Goal: Obtain resource: Download file/media

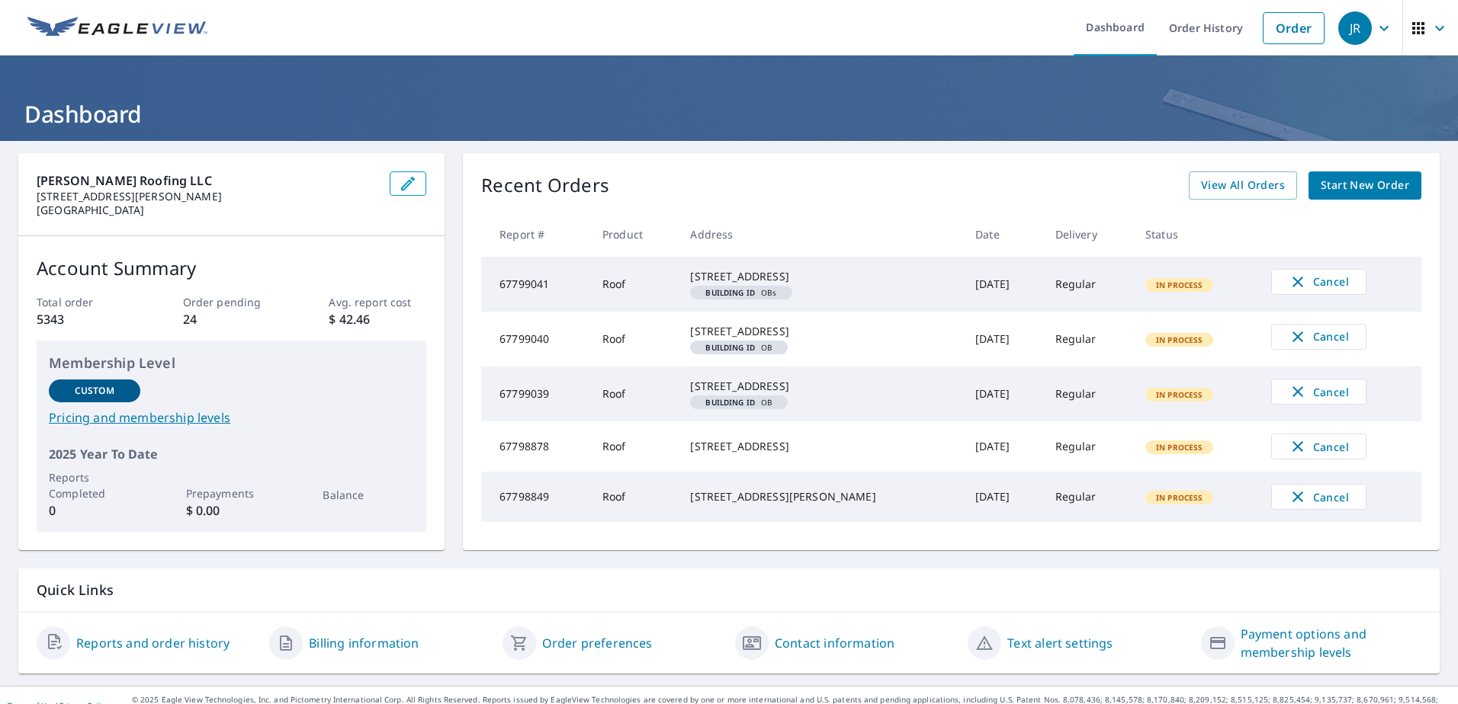
scroll to position [66, 0]
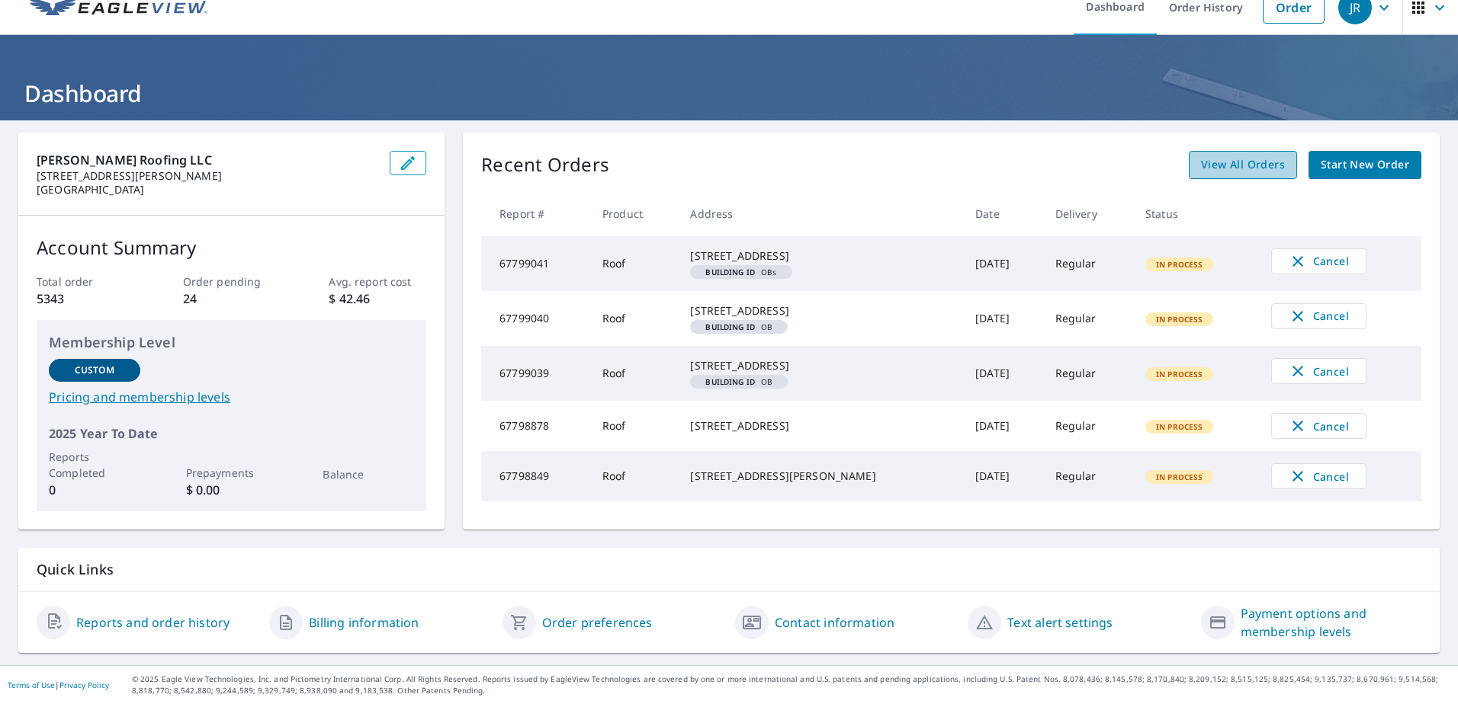
click at [1221, 156] on span "View All Orders" at bounding box center [1243, 165] width 84 height 19
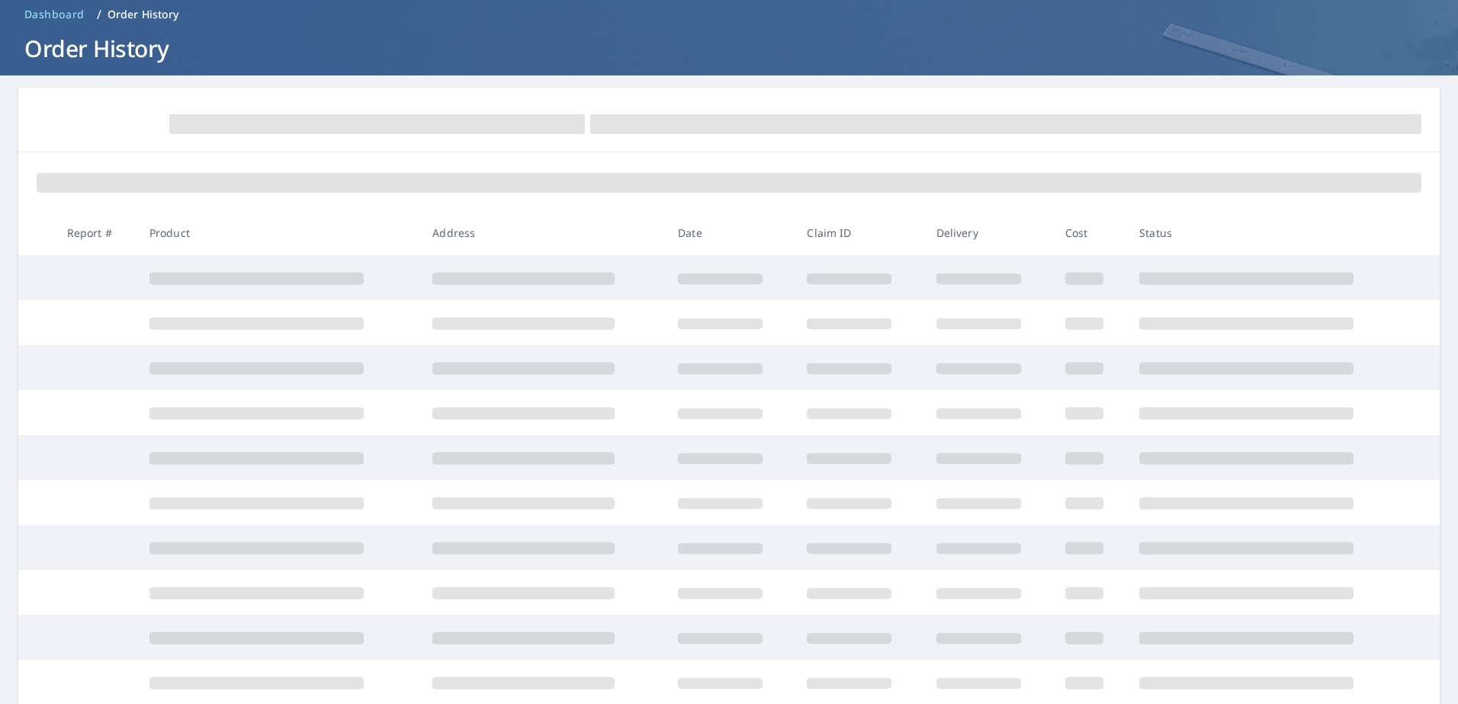
scroll to position [66, 0]
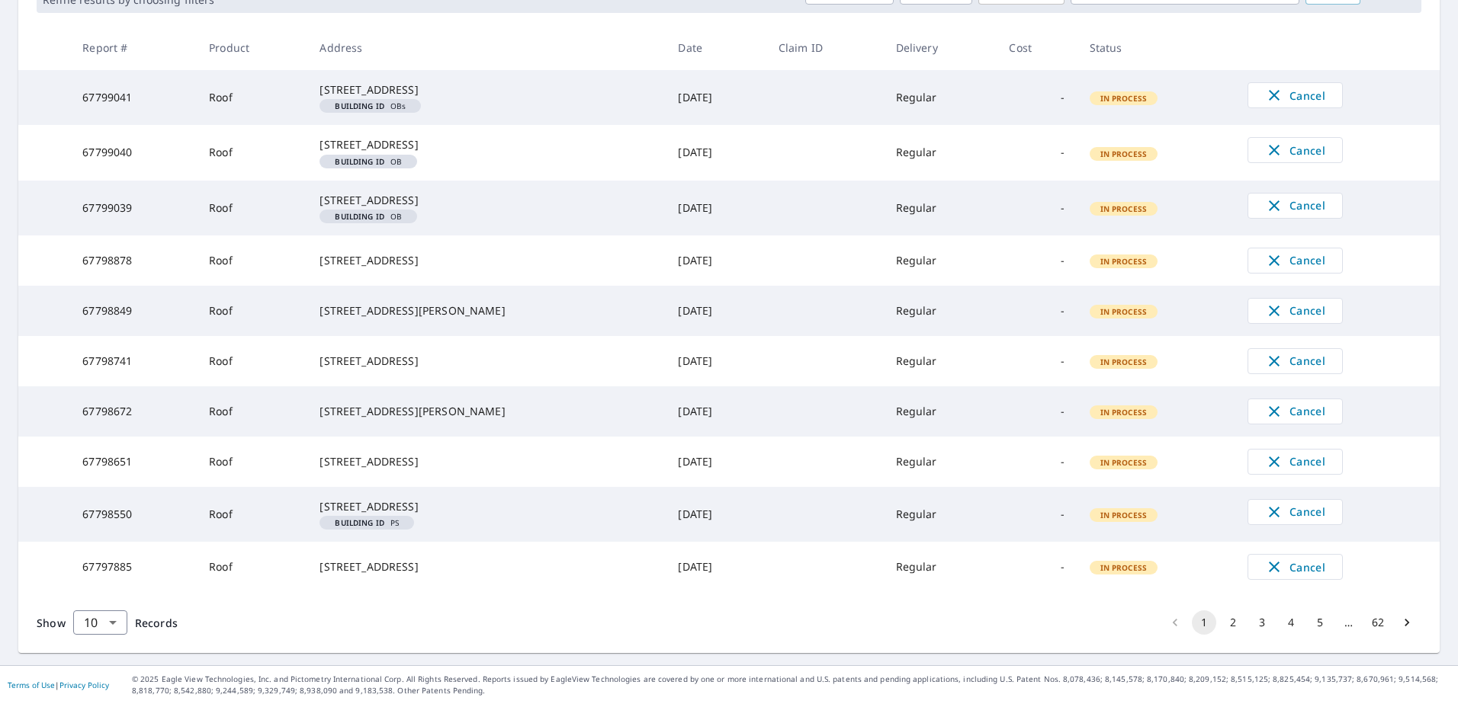
scroll to position [356, 0]
click at [1226, 624] on button "2" at bounding box center [1232, 623] width 24 height 24
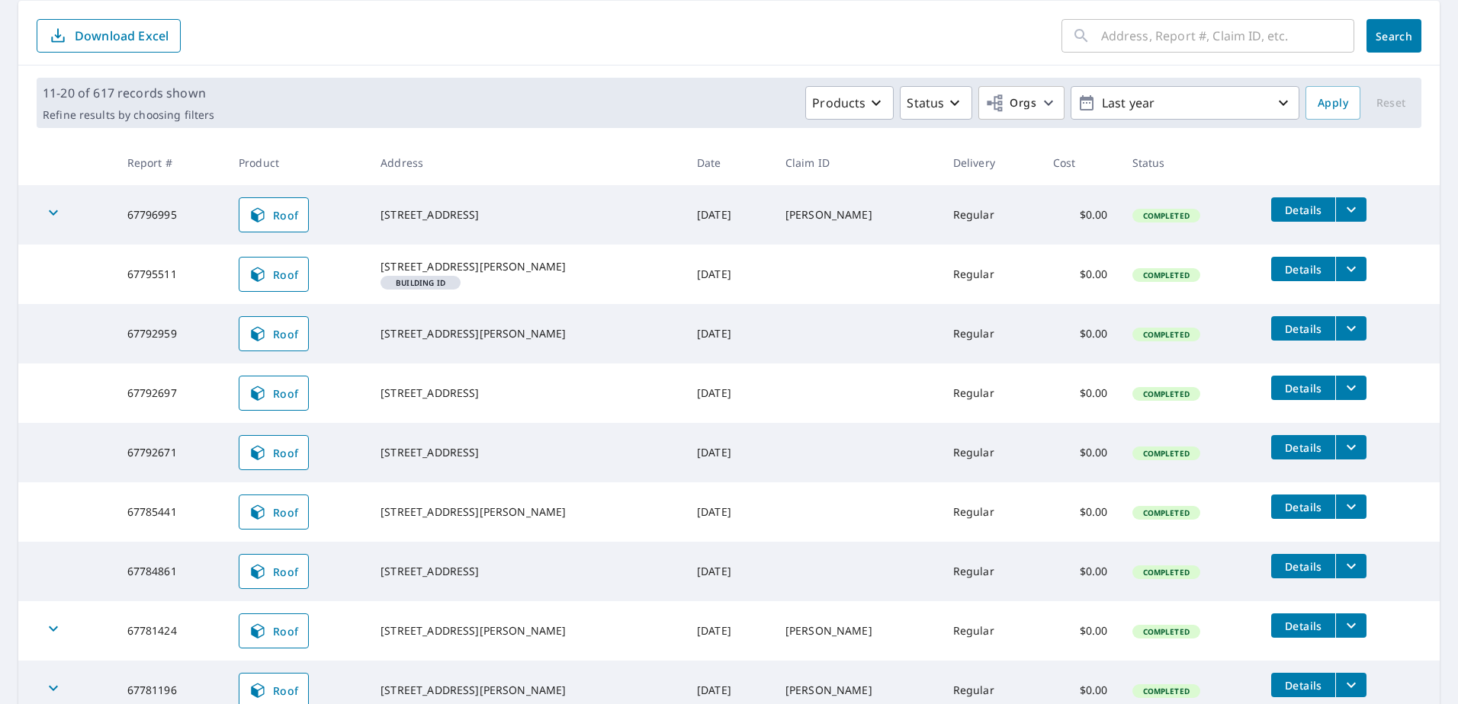
scroll to position [229, 0]
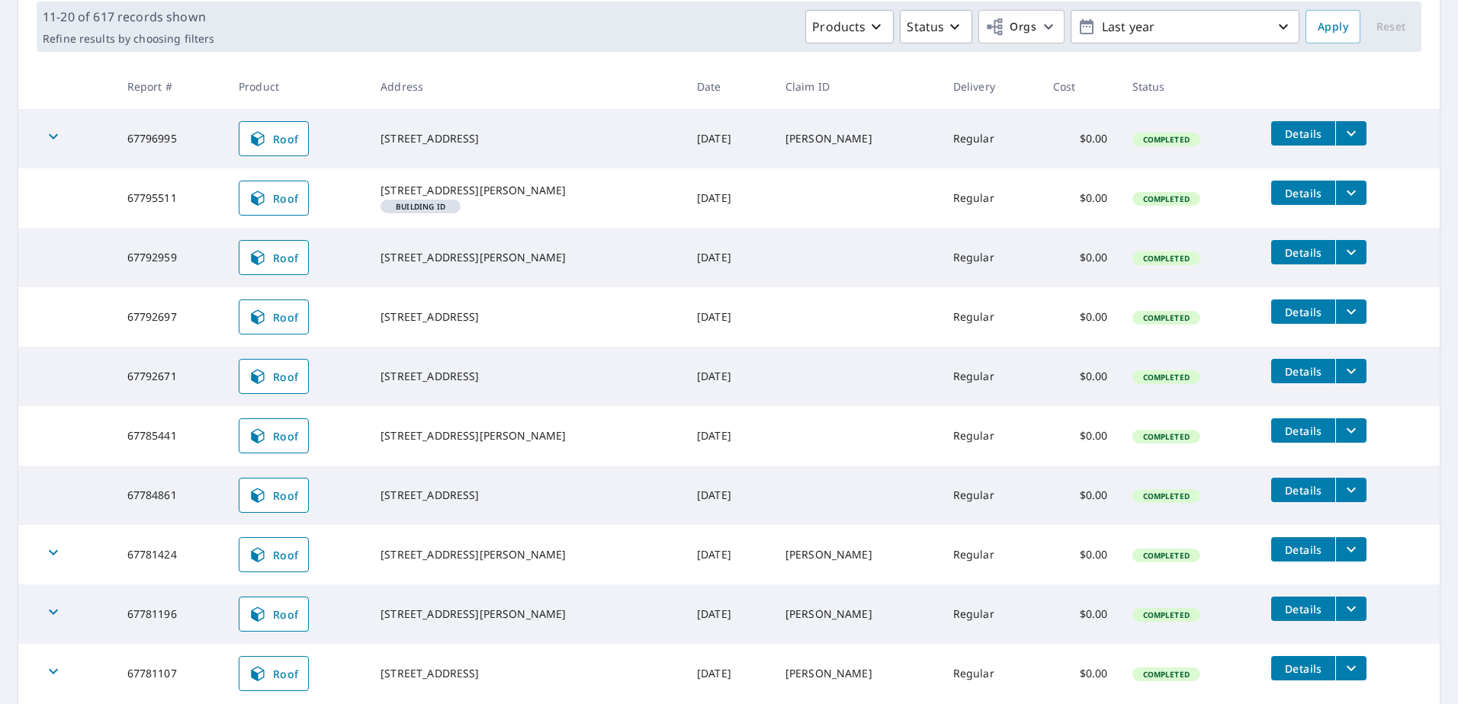
click at [1346, 434] on icon "filesDropdownBtn-67785441" at bounding box center [1350, 430] width 9 height 5
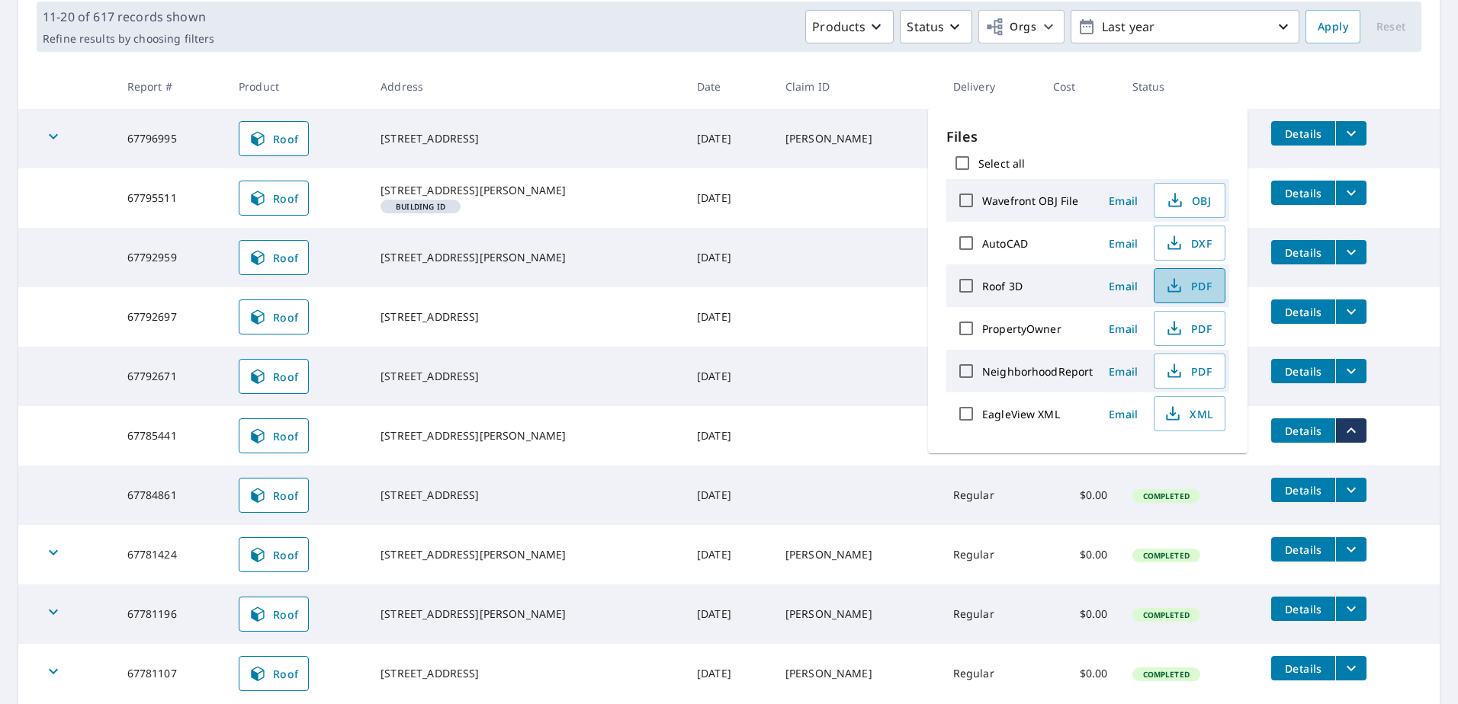
click at [1193, 287] on span "PDF" at bounding box center [1187, 286] width 49 height 18
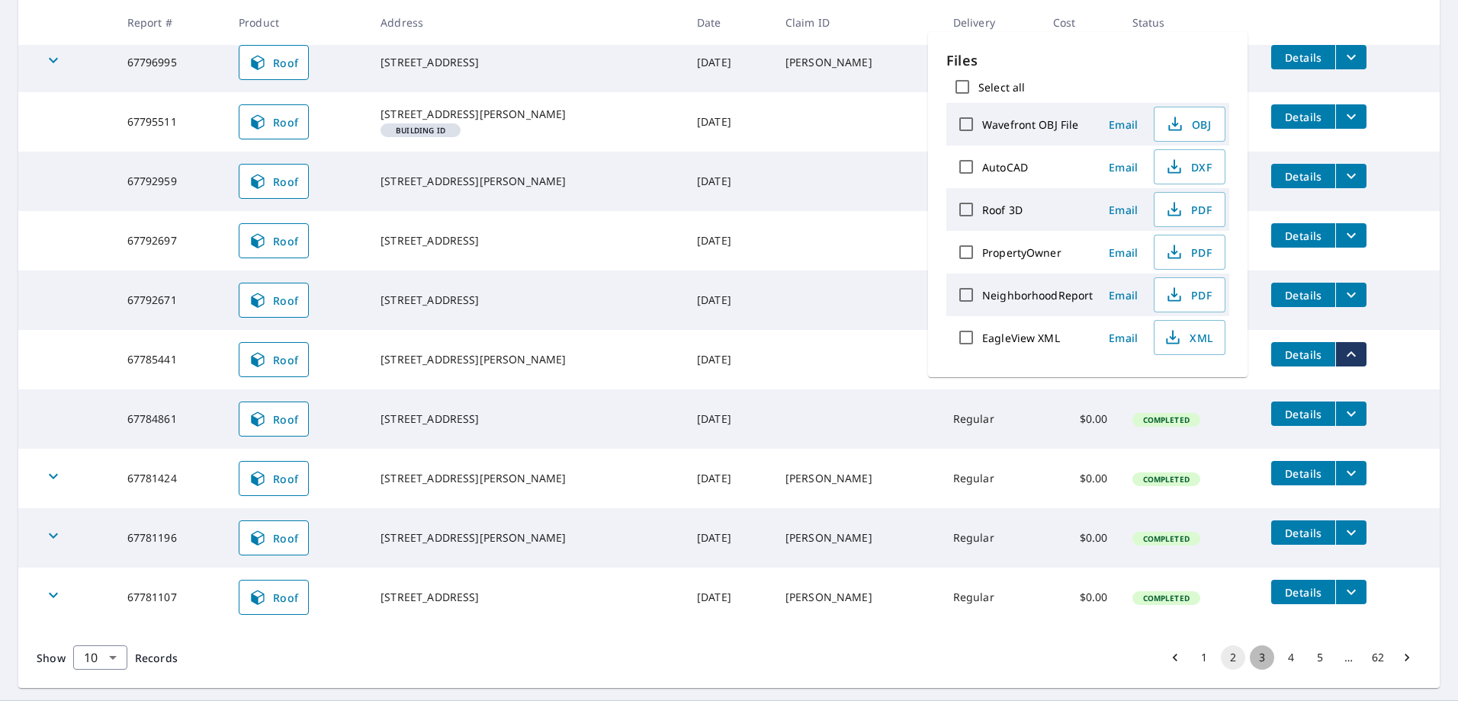
click at [1253, 670] on button "3" at bounding box center [1261, 658] width 24 height 24
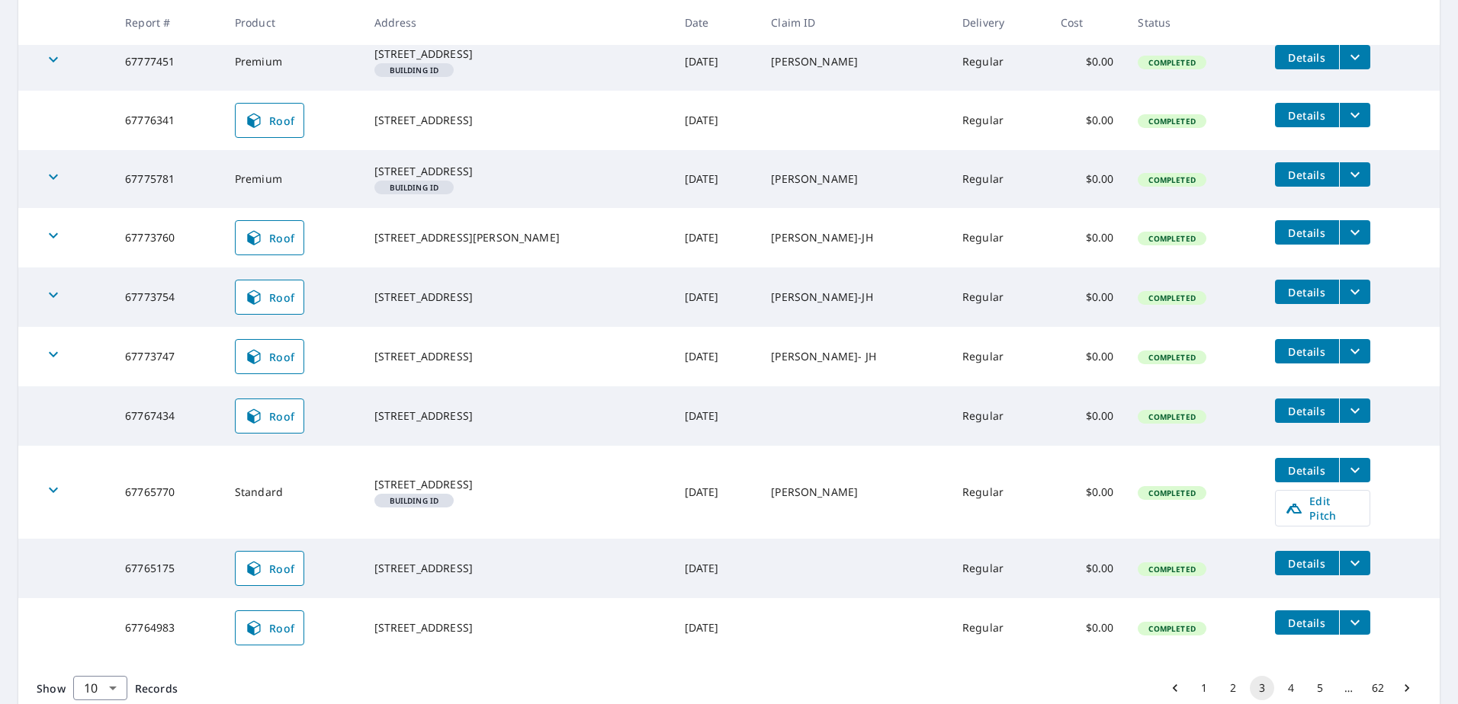
scroll to position [381, 0]
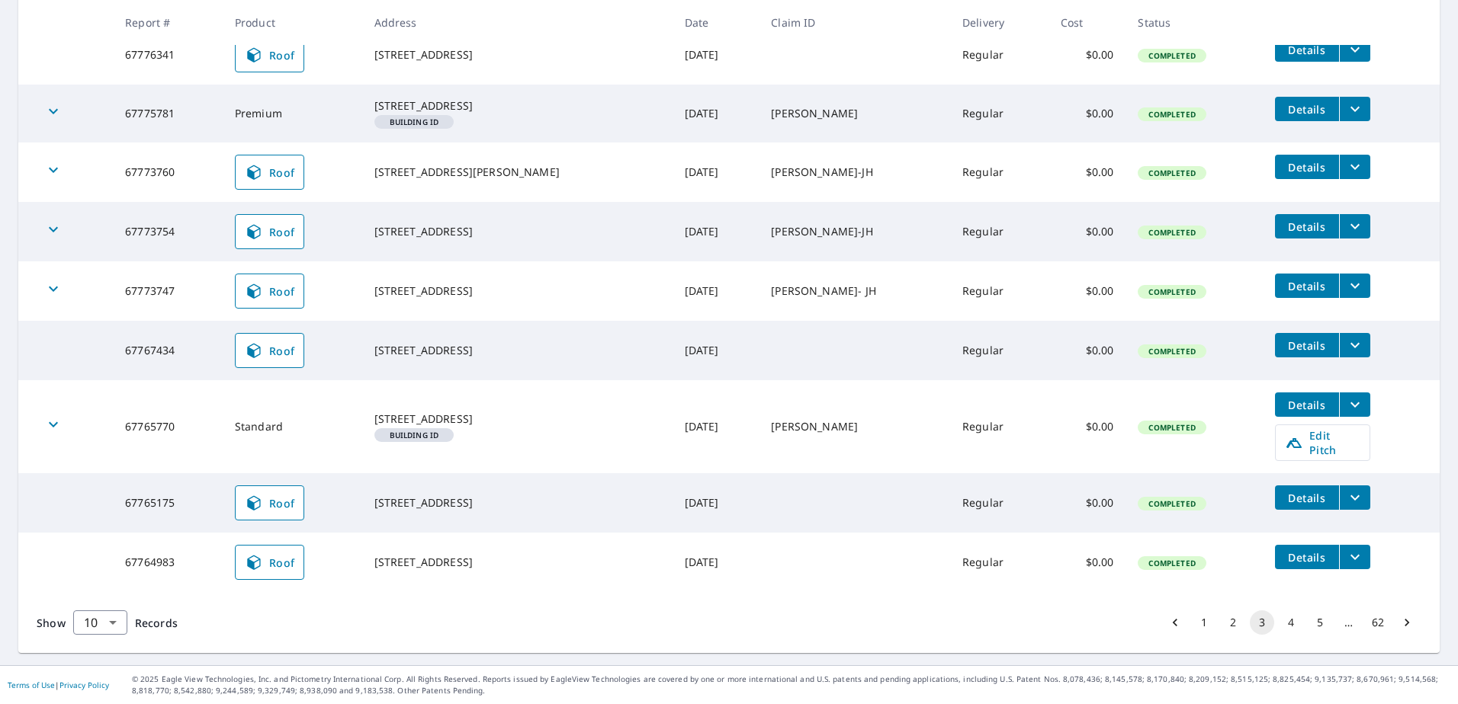
click at [1278, 623] on button "4" at bounding box center [1290, 623] width 24 height 24
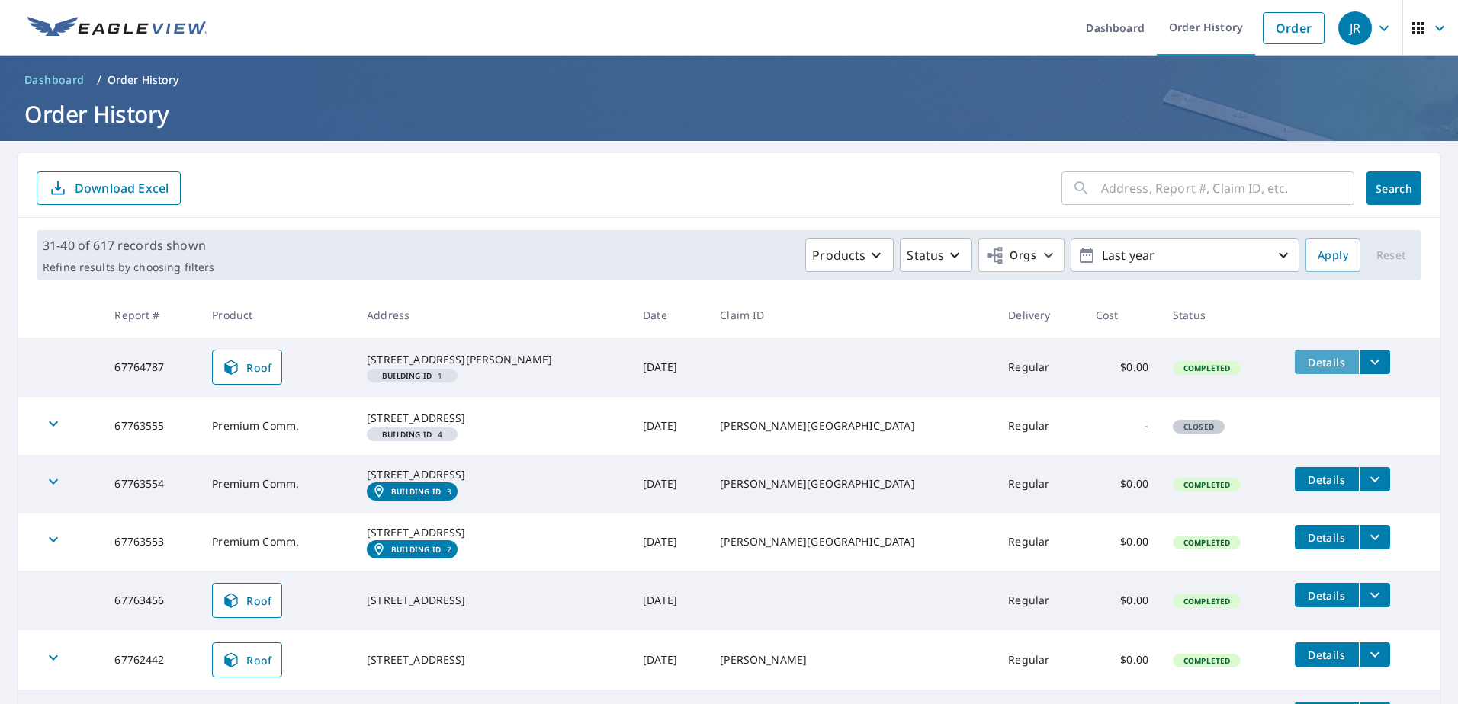
click at [1304, 363] on span "Details" at bounding box center [1327, 362] width 46 height 14
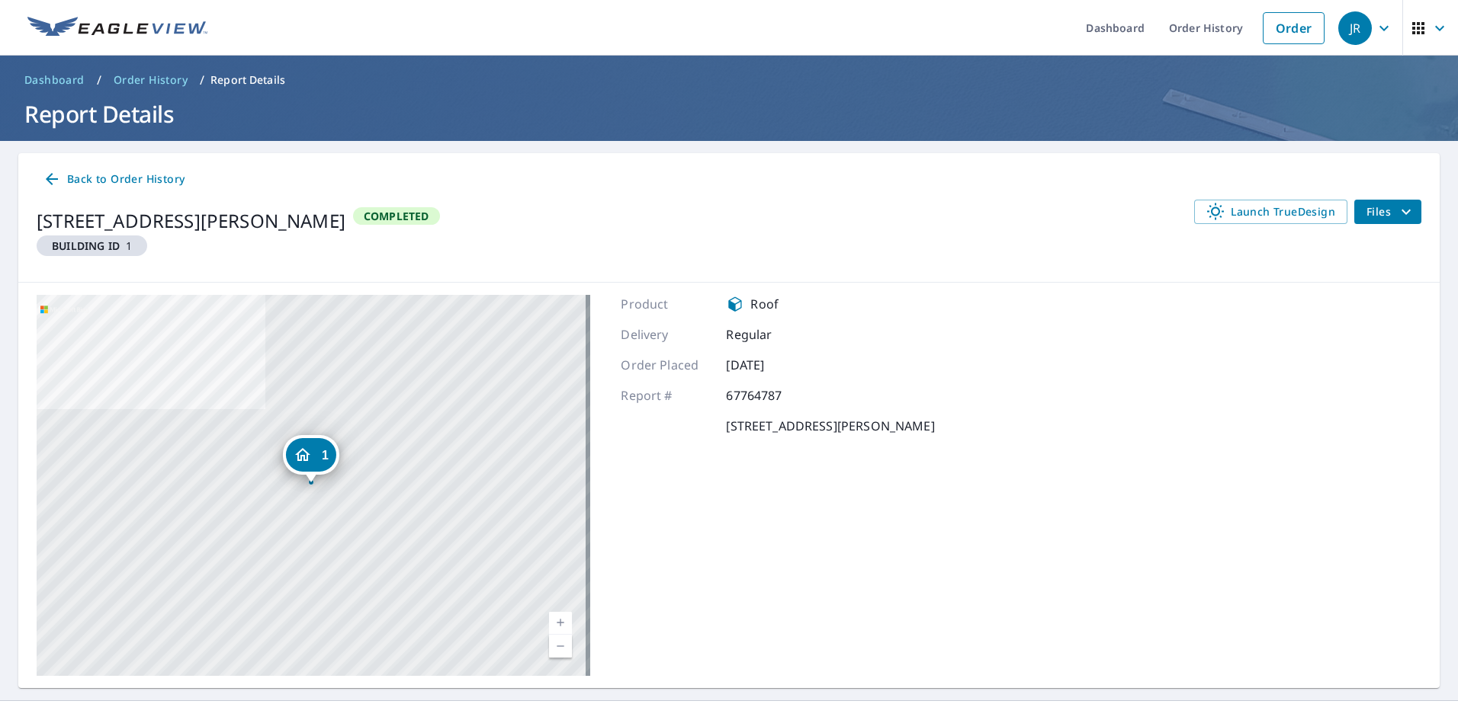
click at [58, 176] on icon at bounding box center [52, 179] width 18 height 18
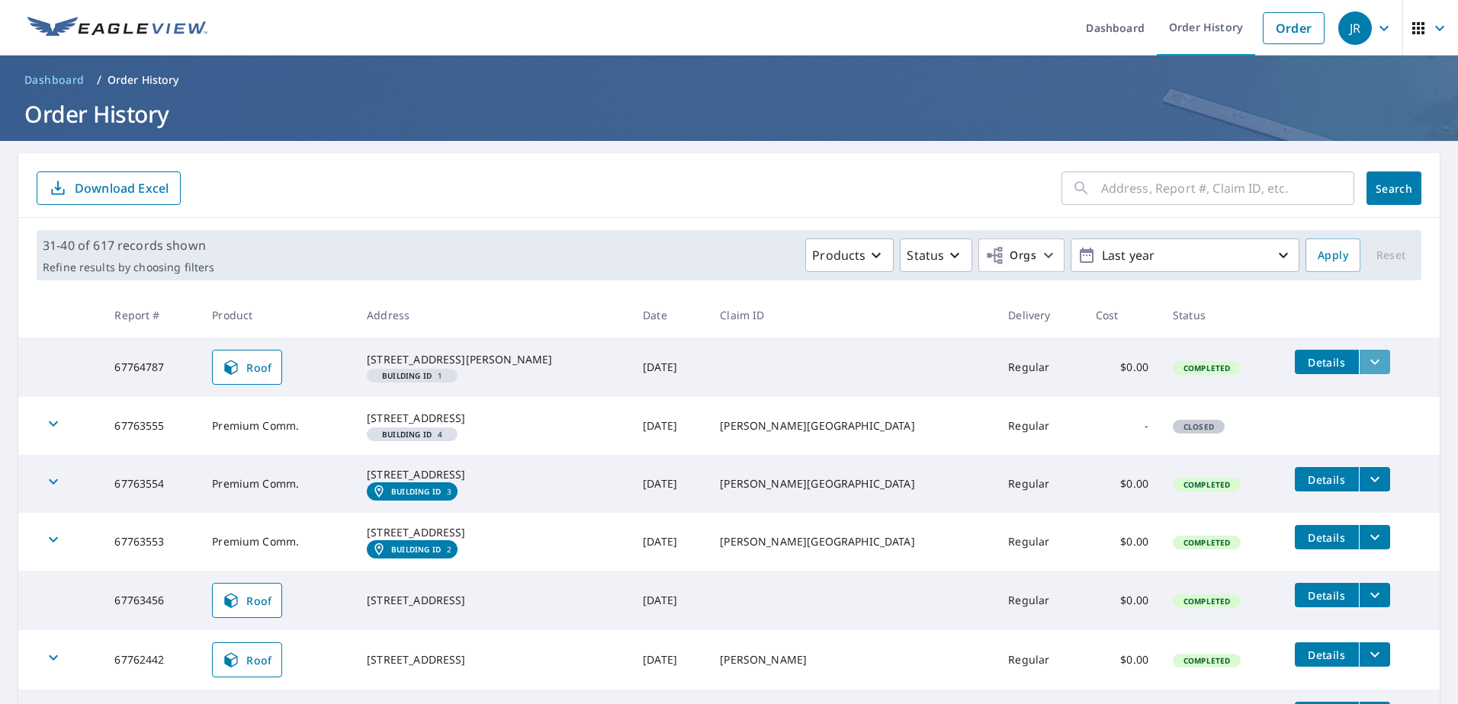
click at [1365, 361] on icon "filesDropdownBtn-67764787" at bounding box center [1374, 362] width 18 height 18
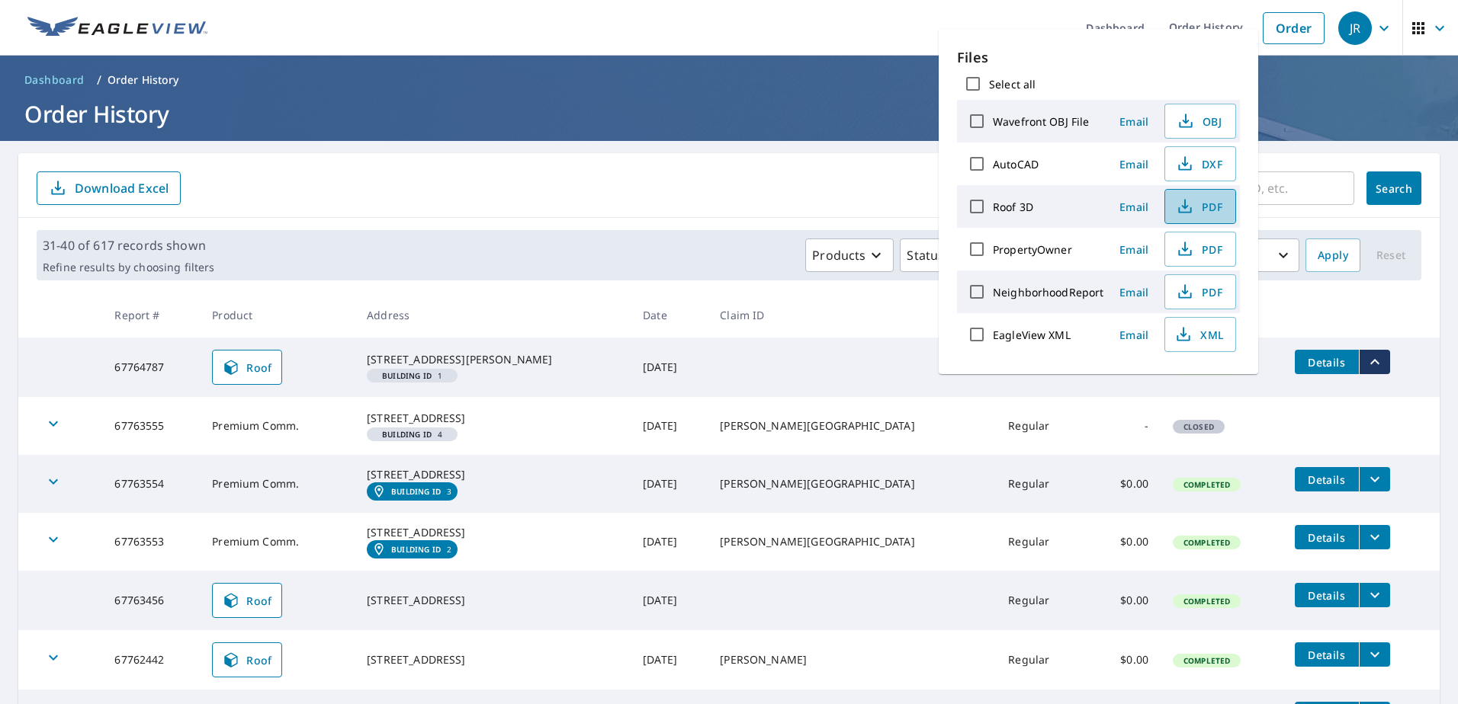
click at [1211, 205] on span "PDF" at bounding box center [1198, 206] width 49 height 18
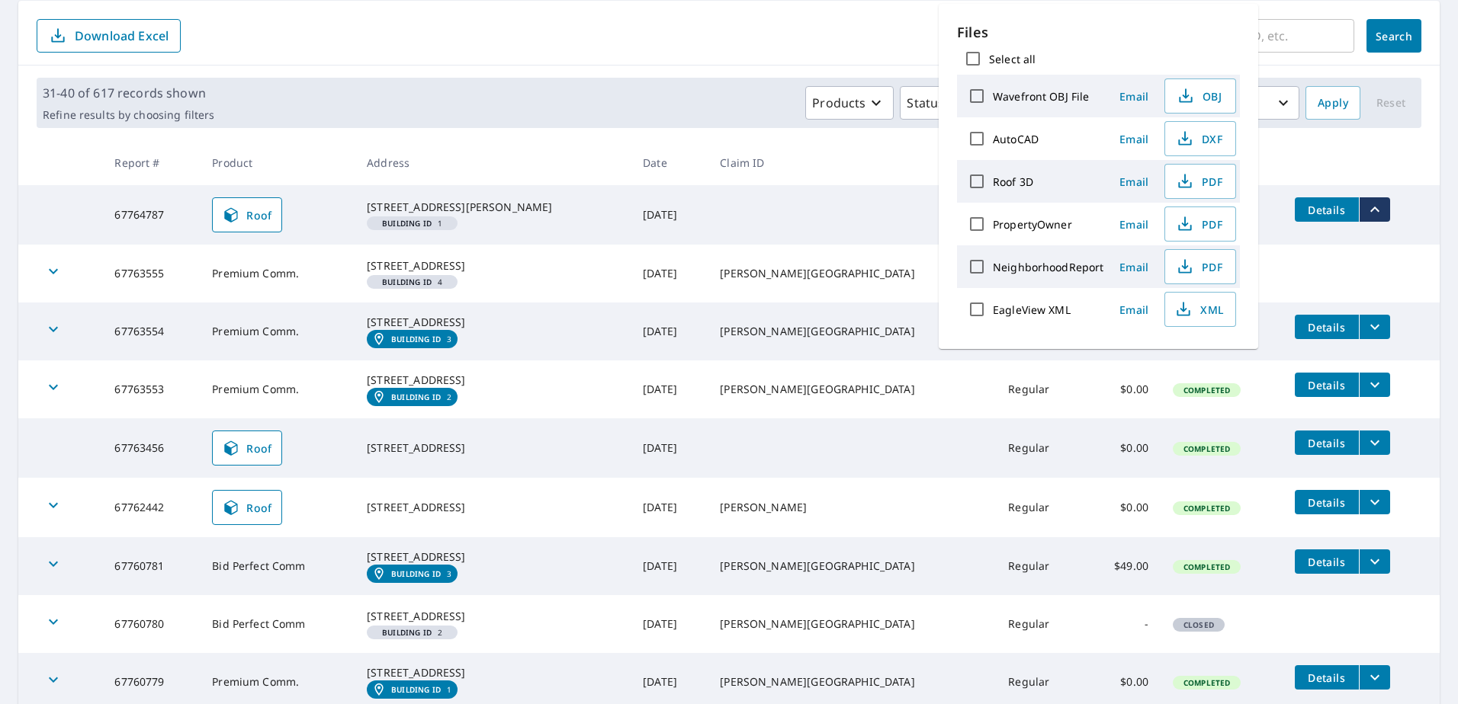
scroll to position [76, 0]
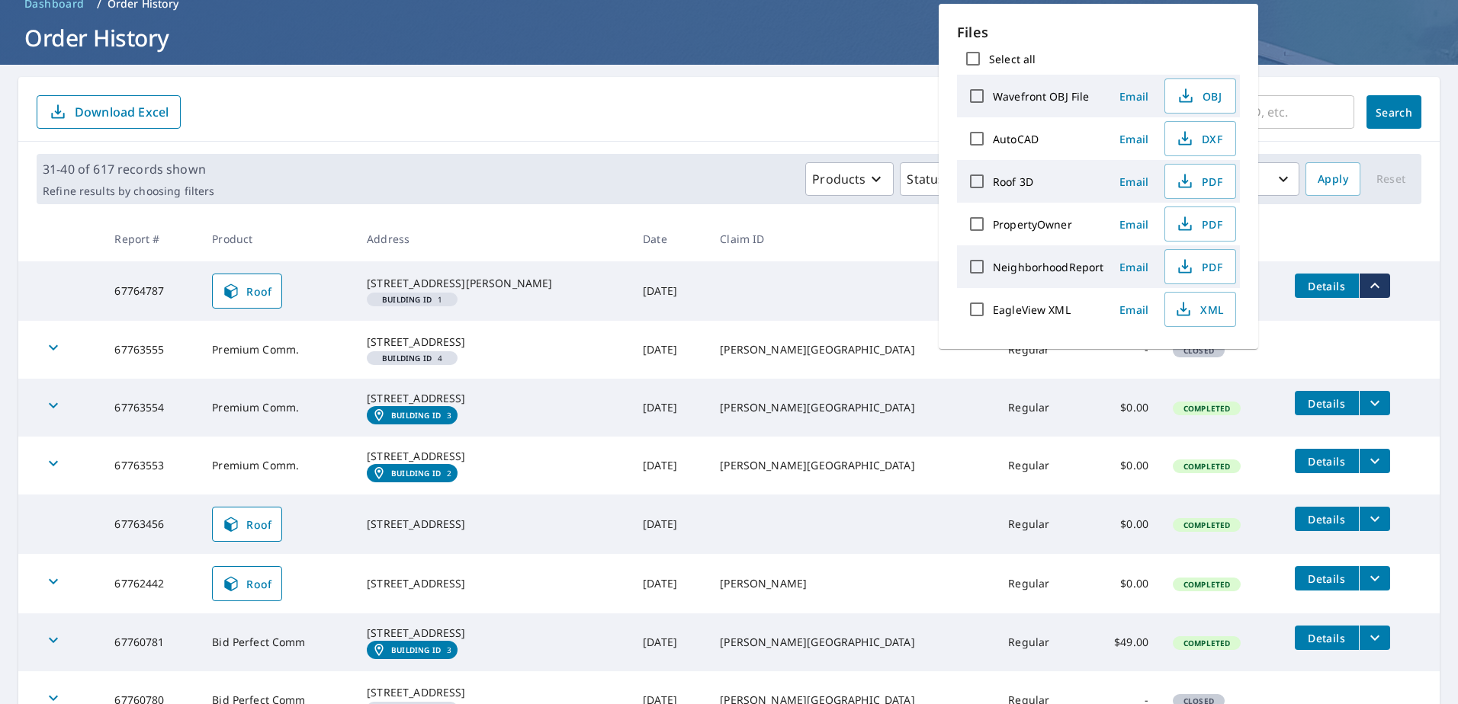
click at [680, 121] on form "​ Search Download Excel" at bounding box center [729, 112] width 1384 height 34
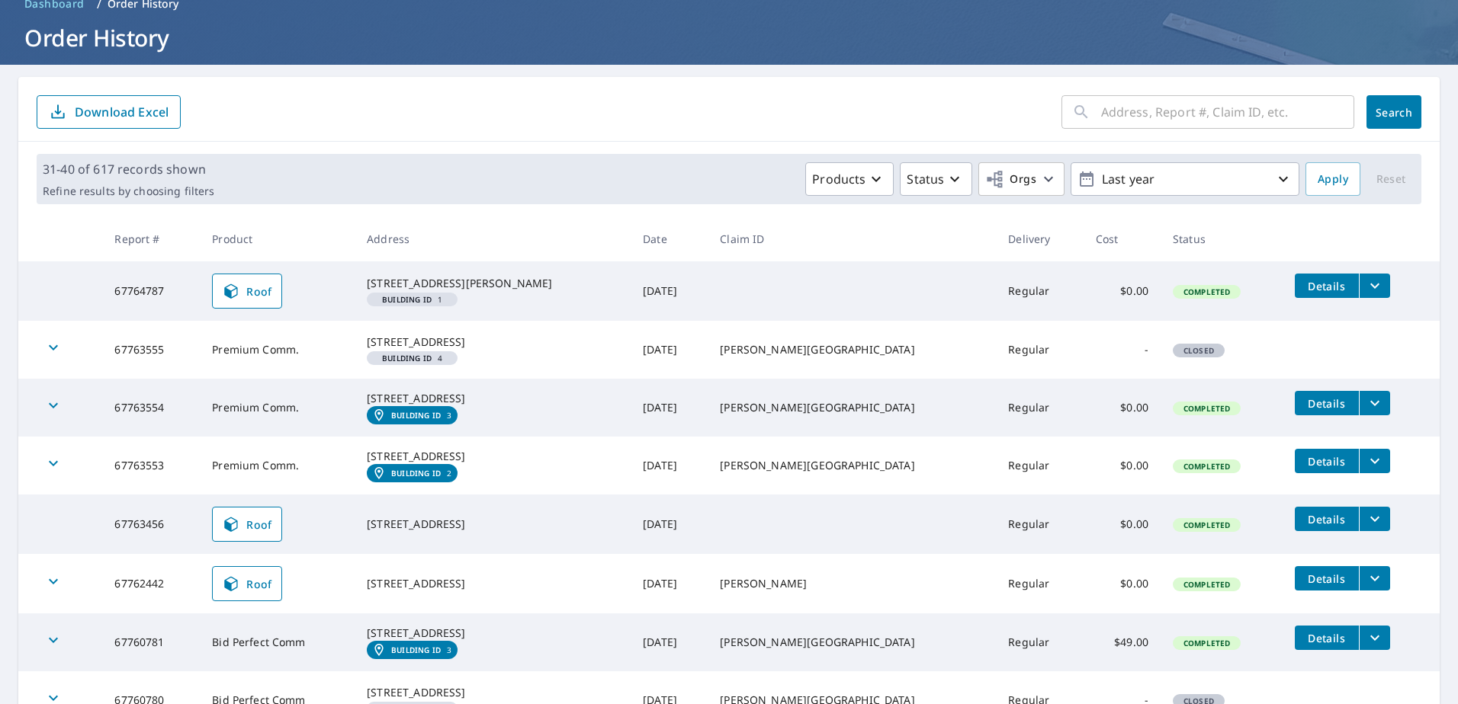
click at [1132, 107] on input "text" at bounding box center [1227, 112] width 253 height 43
type input "1310 n maple"
click button "Search" at bounding box center [1393, 112] width 55 height 34
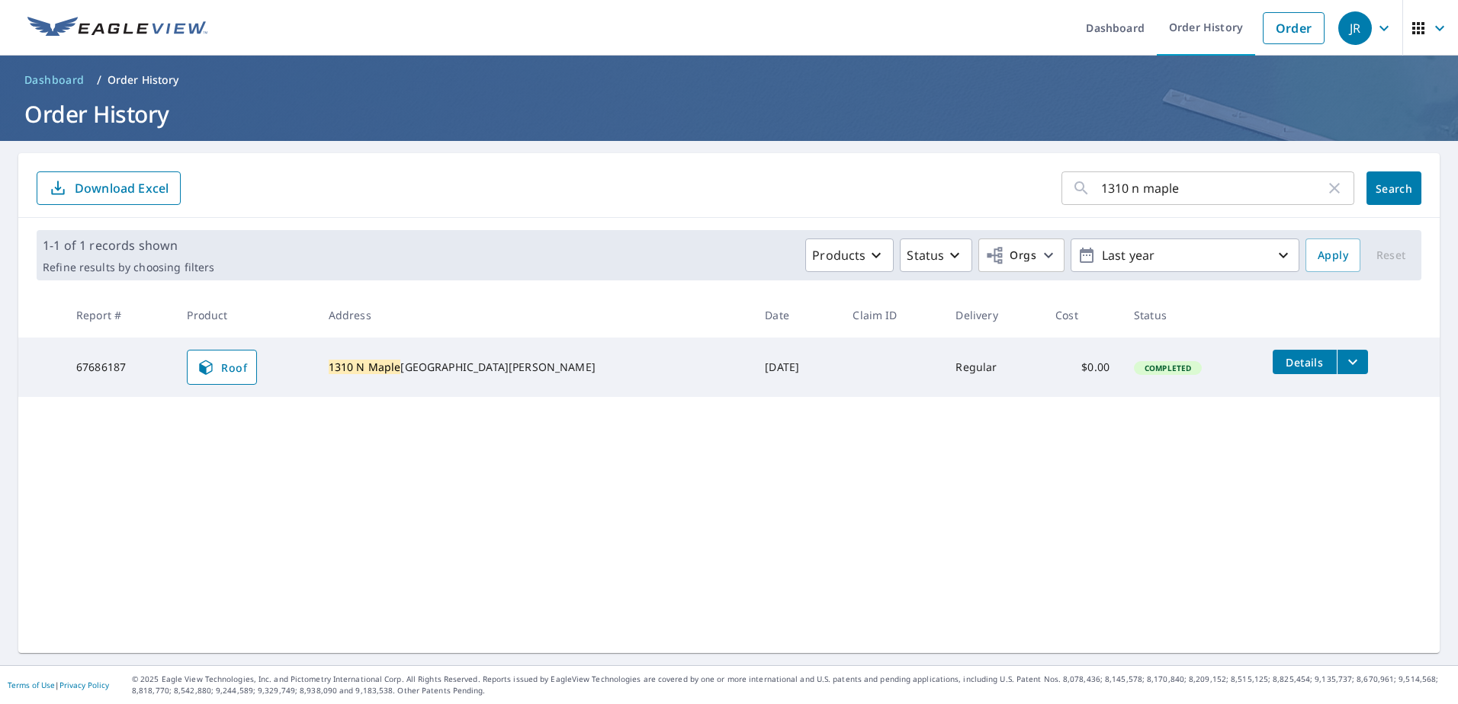
click at [1348, 362] on icon "filesDropdownBtn-67686187" at bounding box center [1352, 362] width 9 height 5
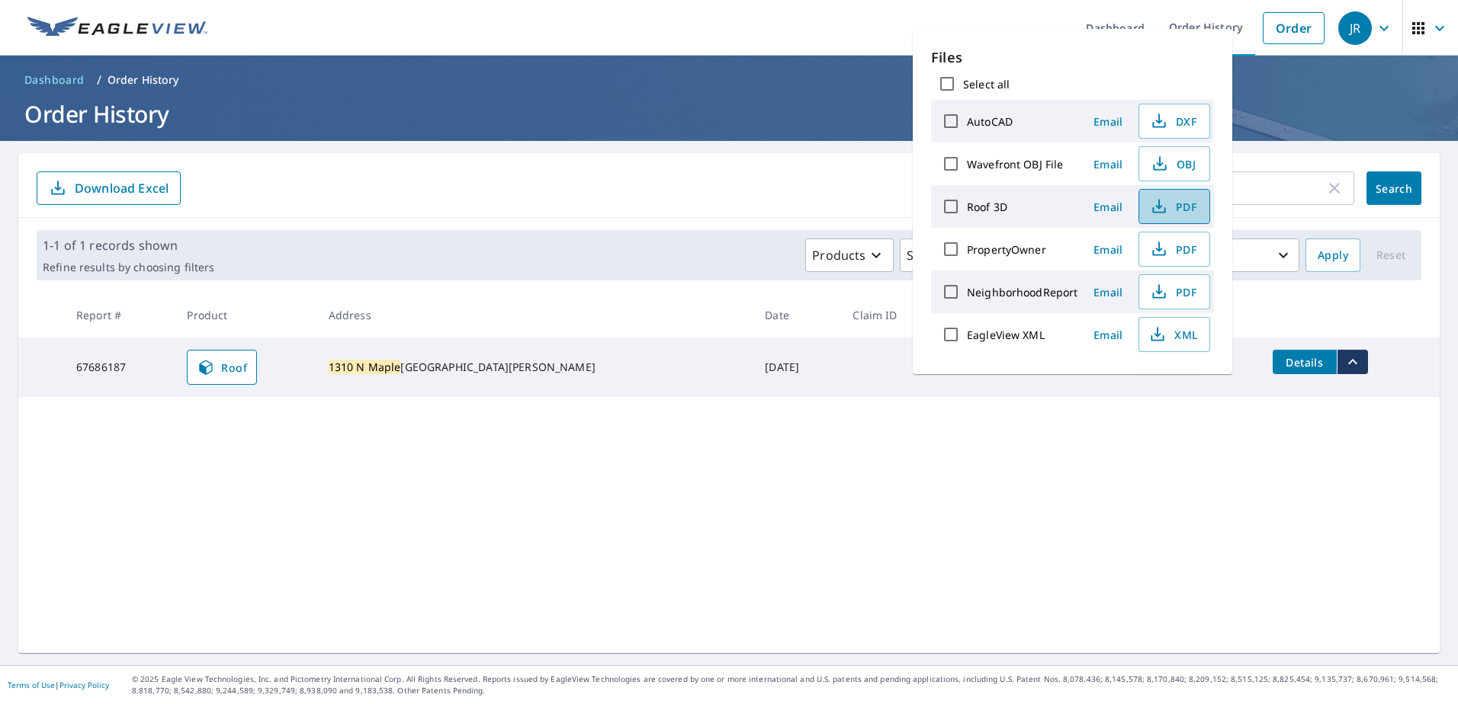
click at [1190, 207] on span "PDF" at bounding box center [1172, 206] width 49 height 18
